Goal: Navigation & Orientation: Go to known website

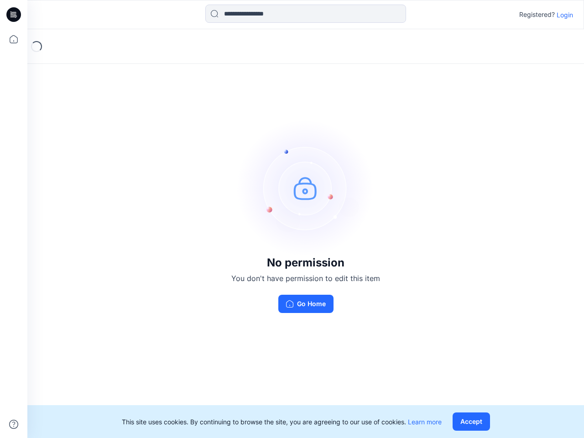
click at [292, 219] on img at bounding box center [305, 187] width 137 height 137
click at [14, 15] on icon at bounding box center [15, 15] width 4 height 0
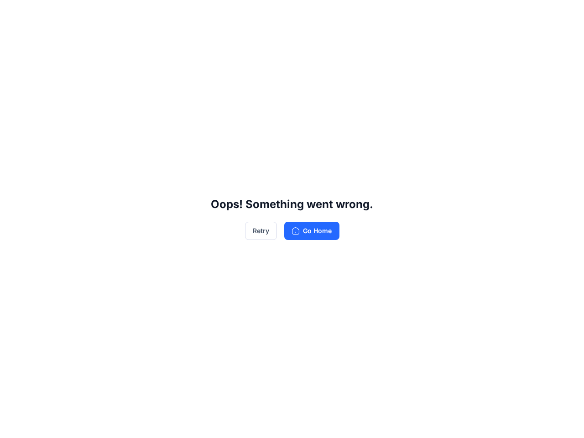
click at [14, 39] on div "Oops! Something went wrong. Retry Go Home" at bounding box center [292, 219] width 584 height 438
click at [14, 424] on div "Oops! Something went wrong. Retry Go Home" at bounding box center [292, 219] width 584 height 438
click at [305, 14] on div "Oops! Something went wrong. Retry Go Home" at bounding box center [292, 219] width 584 height 438
click at [564, 15] on div "Oops! Something went wrong. Retry Go Home" at bounding box center [292, 219] width 584 height 438
click at [473, 421] on div "Oops! Something went wrong. Retry Go Home" at bounding box center [292, 219] width 584 height 438
